Goal: Check status: Check status

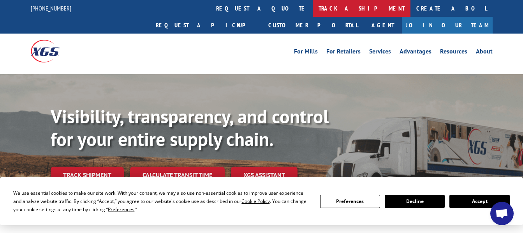
click at [313, 5] on link "track a shipment" at bounding box center [362, 8] width 98 height 17
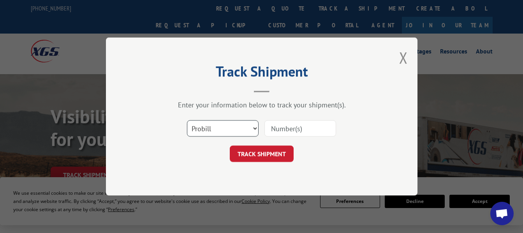
click at [251, 122] on select "Select category... Probill BOL PO" at bounding box center [223, 128] width 72 height 16
click at [187, 120] on select "Select category... Probill BOL PO" at bounding box center [223, 128] width 72 height 16
click at [278, 128] on input at bounding box center [301, 128] width 72 height 16
paste input "17608669"
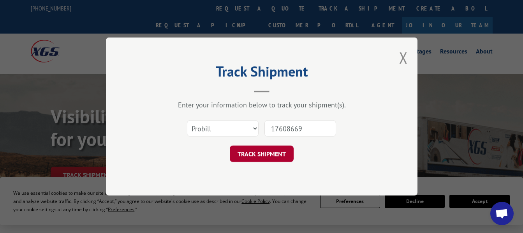
type input "17608669"
click at [265, 151] on button "TRACK SHIPMENT" at bounding box center [262, 153] width 64 height 16
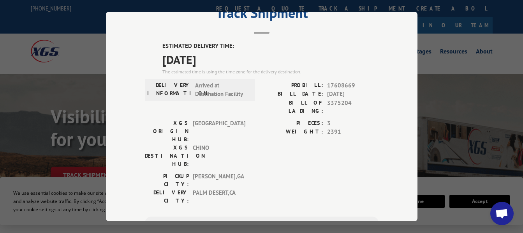
scroll to position [19, 0]
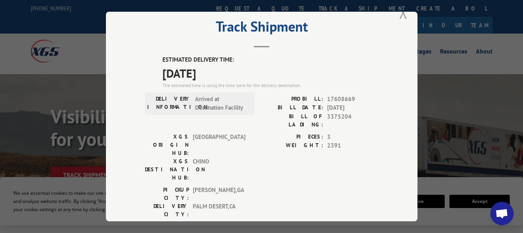
click at [401, 12] on button "Close modal" at bounding box center [403, 12] width 9 height 21
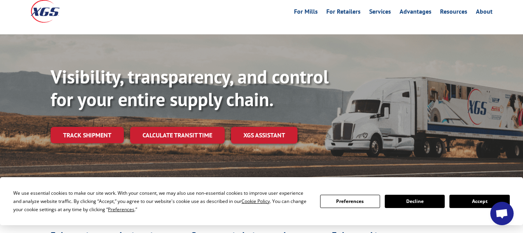
scroll to position [78, 0]
